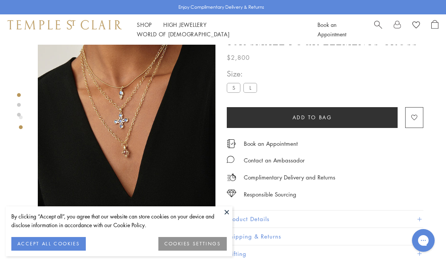
scroll to position [16, 0]
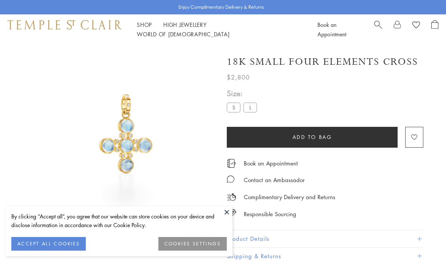
scroll to position [10, 0]
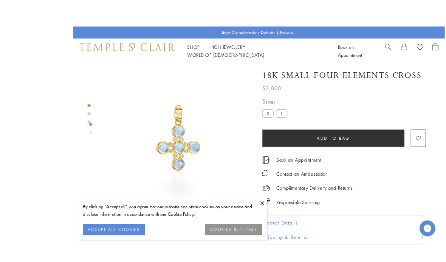
scroll to position [0, 2]
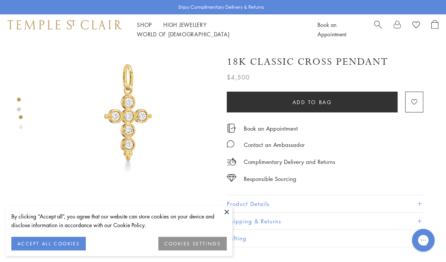
scroll to position [23, 0]
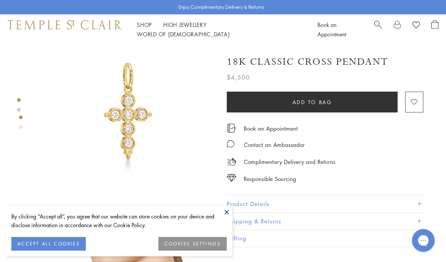
click at [419, 202] on span at bounding box center [420, 204] width 4 height 4
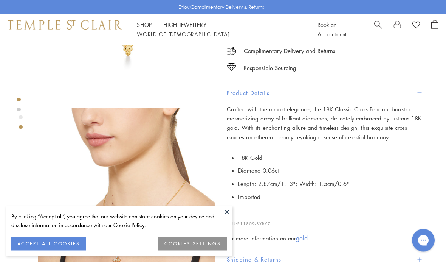
scroll to position [126, 0]
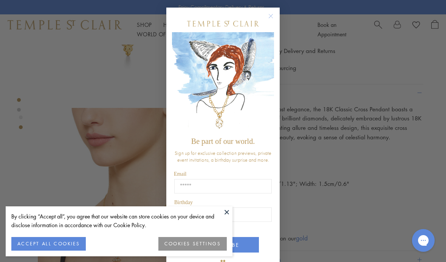
click at [272, 21] on circle "Close dialog" at bounding box center [271, 16] width 9 height 9
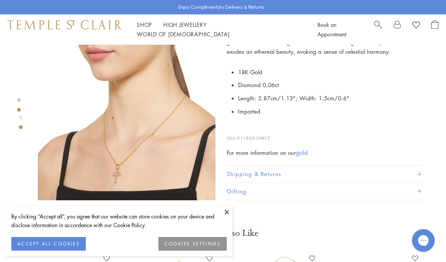
scroll to position [228, 0]
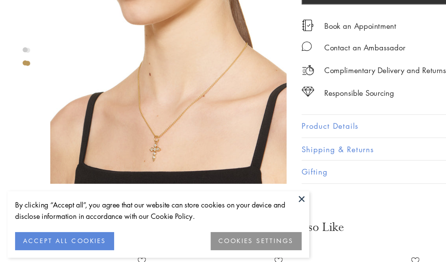
scroll to position [286, 0]
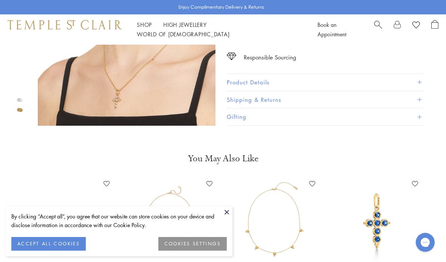
click at [143, 151] on main "Responsible Sourcing Our gold is strictly mercury-free mined gold and recycled …" at bounding box center [223, 176] width 446 height 835
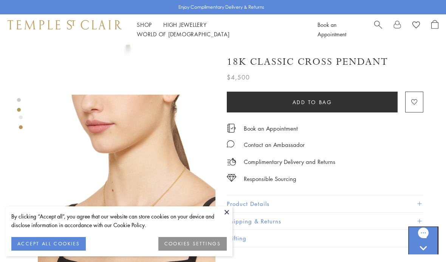
scroll to position [0, 0]
